Goal: Navigation & Orientation: Find specific page/section

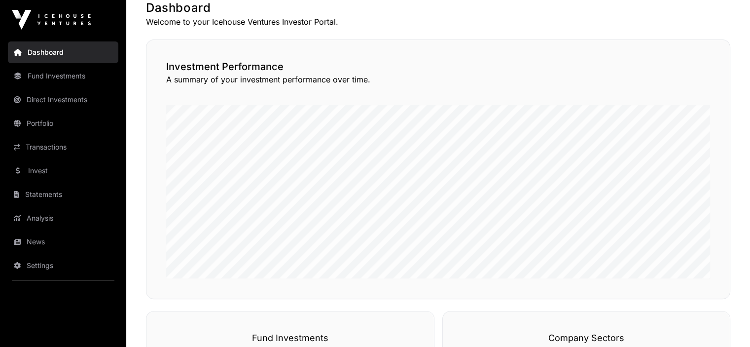
scroll to position [148, 0]
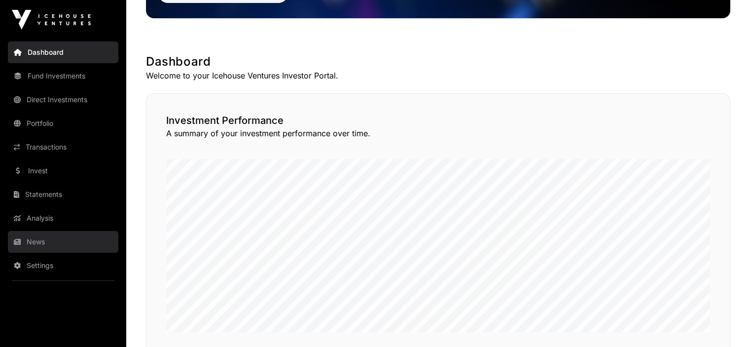
click at [39, 239] on link "News" at bounding box center [63, 242] width 110 height 22
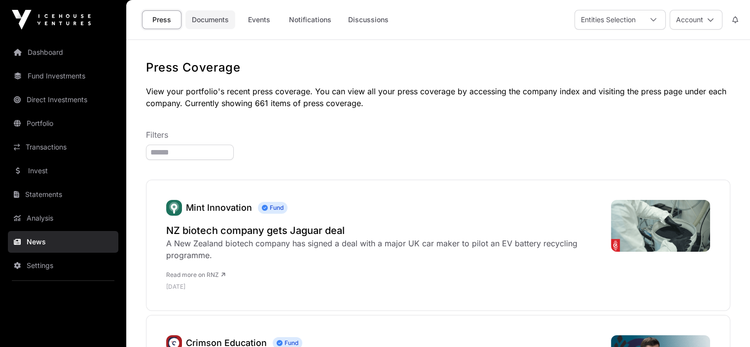
click at [212, 17] on link "Documents" at bounding box center [210, 19] width 50 height 19
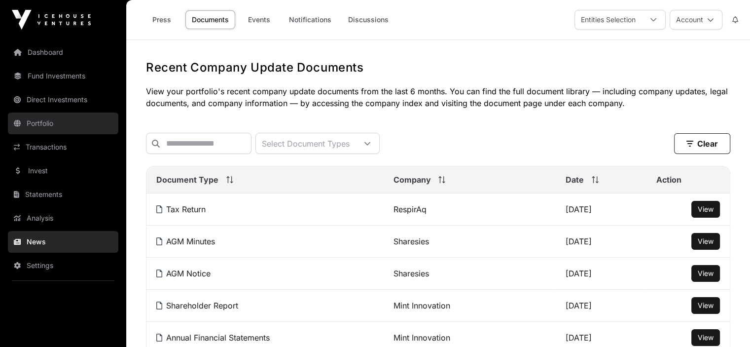
click at [41, 120] on link "Portfolio" at bounding box center [63, 123] width 110 height 22
